Goal: Task Accomplishment & Management: Manage account settings

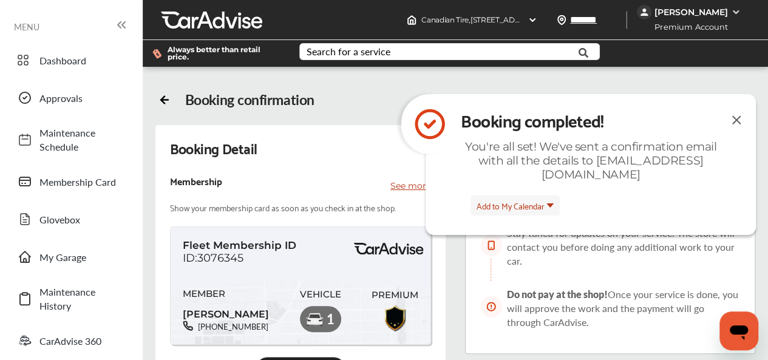
click at [737, 123] on img at bounding box center [736, 119] width 15 height 15
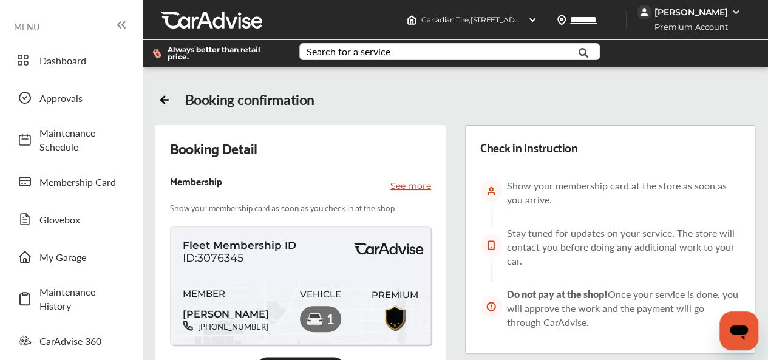
click at [739, 14] on img at bounding box center [736, 12] width 10 height 10
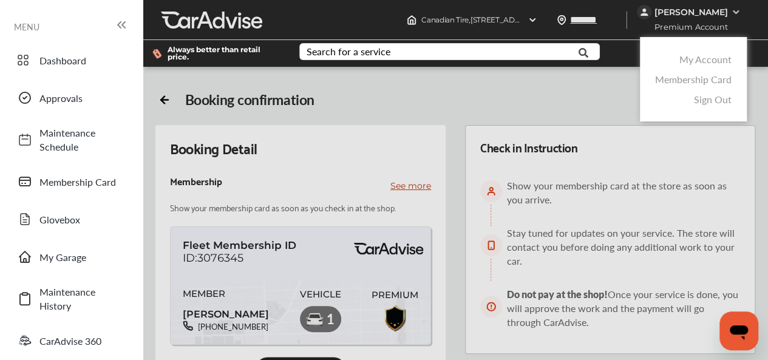
click at [707, 107] on div "Sign Out" at bounding box center [693, 99] width 83 height 20
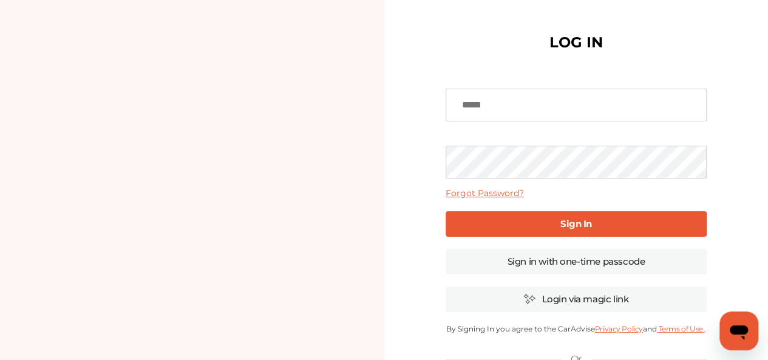
click at [706, 103] on input at bounding box center [575, 105] width 261 height 33
type input "**********"
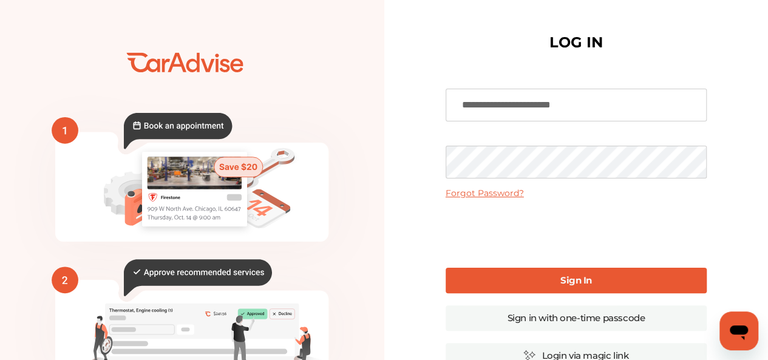
drag, startPoint x: 559, startPoint y: 279, endPoint x: 493, endPoint y: 54, distance: 234.2
click at [559, 279] on link "Sign In" at bounding box center [575, 280] width 261 height 25
drag, startPoint x: 566, startPoint y: 281, endPoint x: 494, endPoint y: 64, distance: 228.1
click at [567, 280] on b "Sign In" at bounding box center [576, 280] width 32 height 12
click at [567, 278] on b "Sign In" at bounding box center [576, 280] width 32 height 12
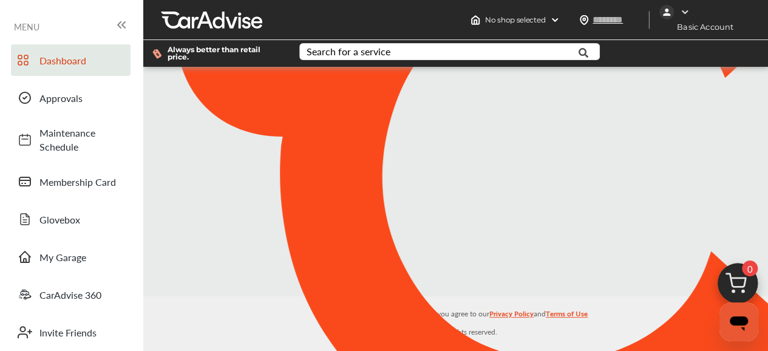
type input "*******"
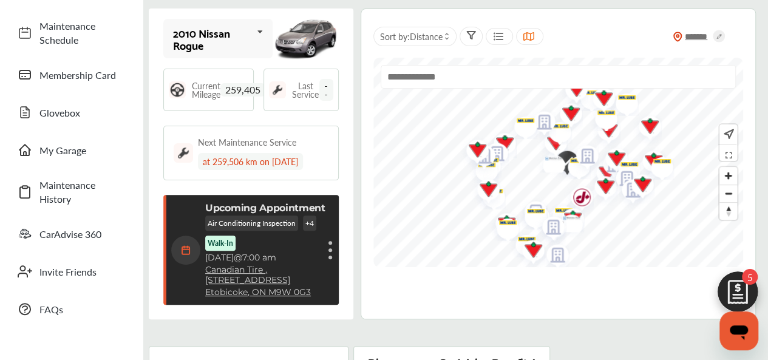
scroll to position [121, 0]
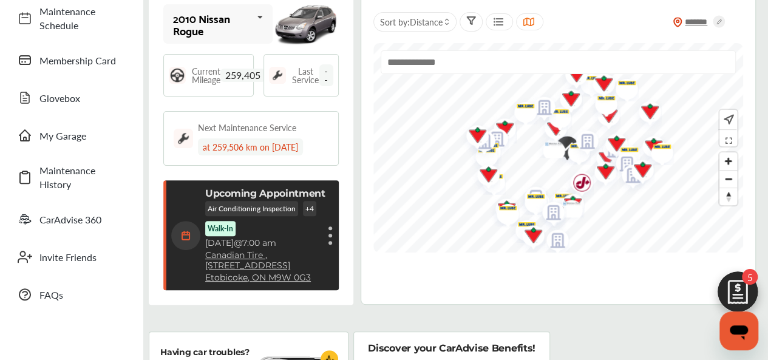
click at [260, 224] on div "Air Conditioning Inspection + 4 Walk-In" at bounding box center [265, 218] width 120 height 35
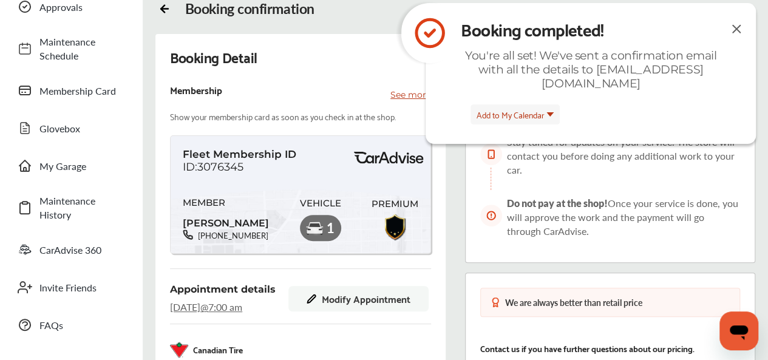
scroll to position [121, 0]
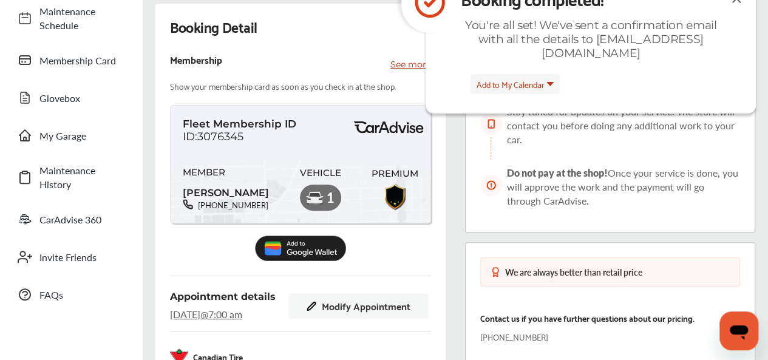
click at [320, 200] on img at bounding box center [314, 198] width 19 height 19
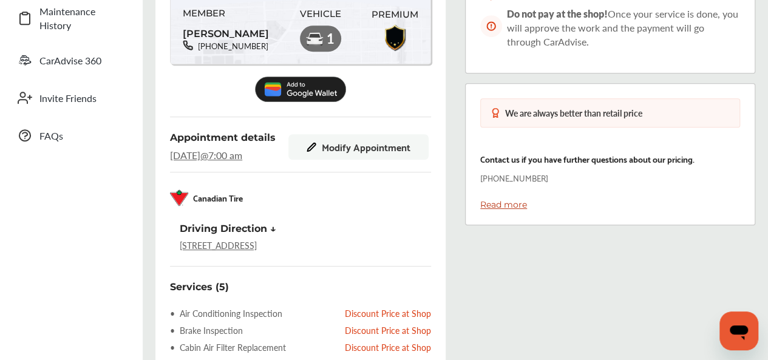
scroll to position [303, 0]
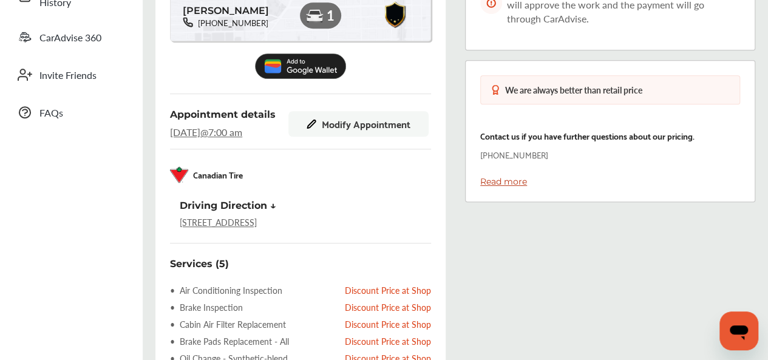
click at [257, 228] on link "[STREET_ADDRESS]" at bounding box center [218, 222] width 77 height 12
